Goal: Task Accomplishment & Management: Use online tool/utility

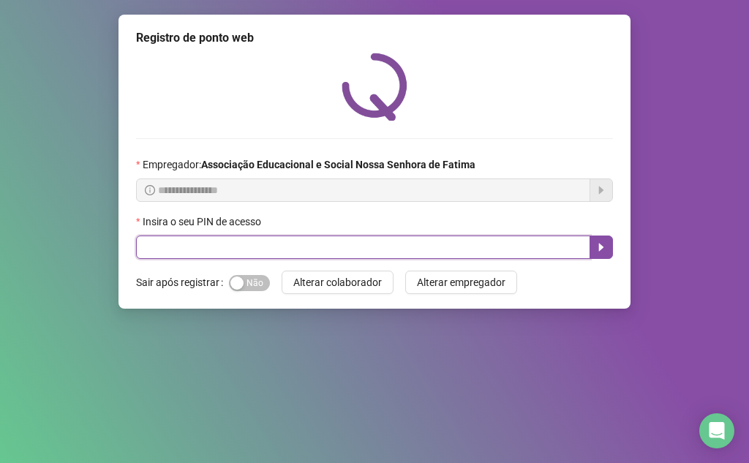
click at [336, 253] on input "text" at bounding box center [363, 246] width 454 height 23
click at [245, 245] on input "text" at bounding box center [363, 246] width 454 height 23
type input "****"
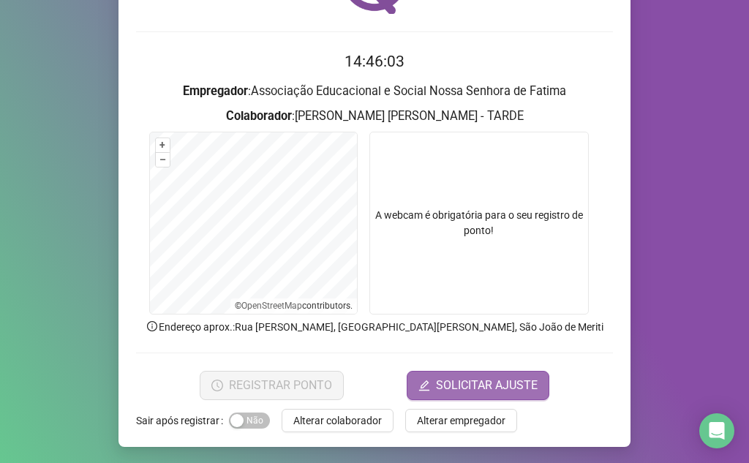
scroll to position [108, 0]
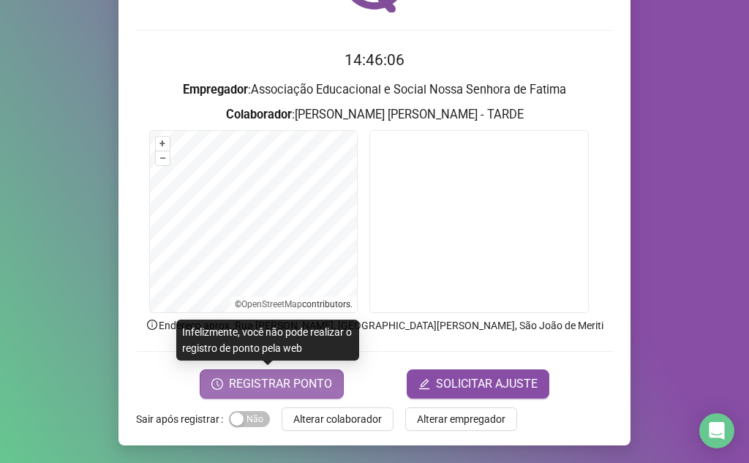
click at [305, 393] on button "REGISTRAR PONTO" at bounding box center [272, 383] width 144 height 29
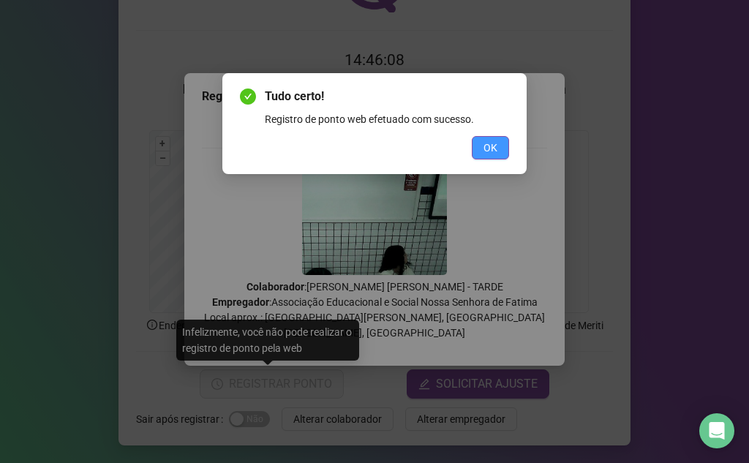
click at [486, 142] on span "OK" at bounding box center [490, 148] width 14 height 16
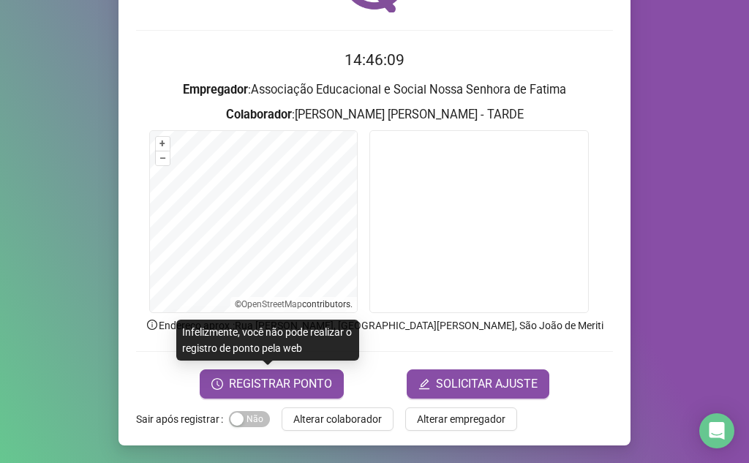
drag, startPoint x: 635, startPoint y: 284, endPoint x: 636, endPoint y: 271, distance: 13.2
click at [636, 271] on div "Registro de ponto web 14:46:09 Empregador : Associação Educacional e Social Nos…" at bounding box center [374, 231] width 749 height 463
click at [231, 389] on span "REGISTRAR PONTO" at bounding box center [280, 384] width 103 height 18
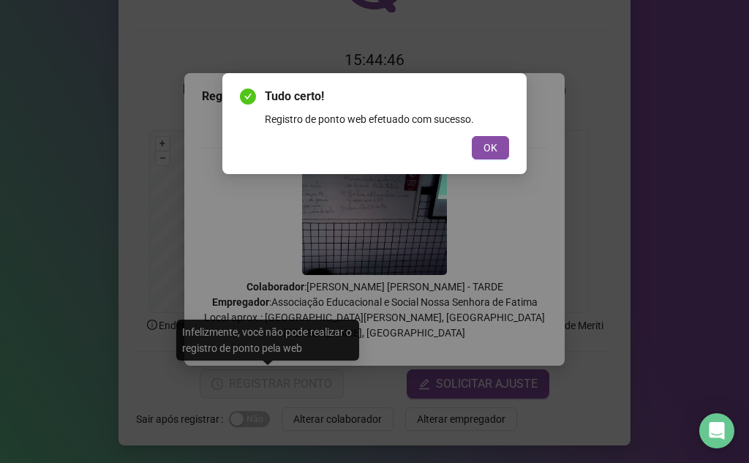
click at [499, 161] on div "Tudo certo! Registro de ponto web efetuado com sucesso. OK" at bounding box center [374, 123] width 304 height 101
drag, startPoint x: 488, startPoint y: 138, endPoint x: 505, endPoint y: 145, distance: 18.1
click at [493, 140] on button "OK" at bounding box center [490, 147] width 37 height 23
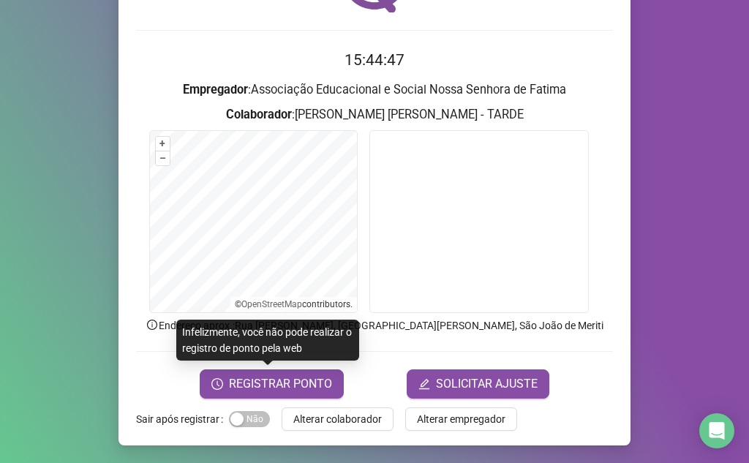
drag, startPoint x: 673, startPoint y: 143, endPoint x: 653, endPoint y: 127, distance: 26.5
click at [663, 135] on div "Registro de ponto web 15:44:47 Empregador : Associação Educacional e Social Nos…" at bounding box center [374, 231] width 749 height 463
